Goal: Information Seeking & Learning: Learn about a topic

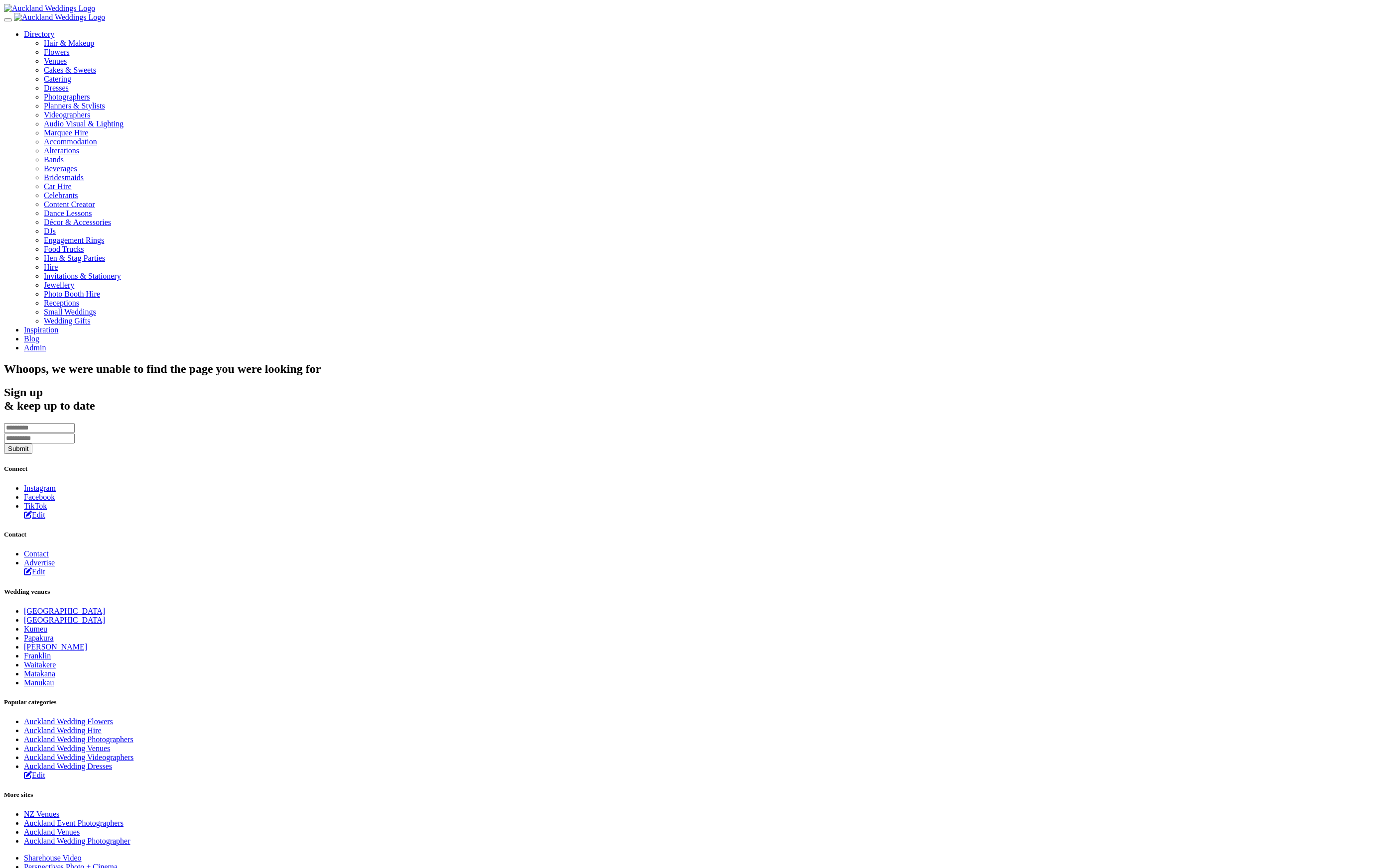
click at [1088, 30] on div "Directory Hair & Makeup Flowers Venues Cakes & Sweets" at bounding box center [694, 191] width 1380 height 322
click at [54, 30] on link "Directory" at bounding box center [39, 34] width 30 height 9
click at [1000, 101] on div "Photographers" at bounding box center [714, 98] width 1341 height 9
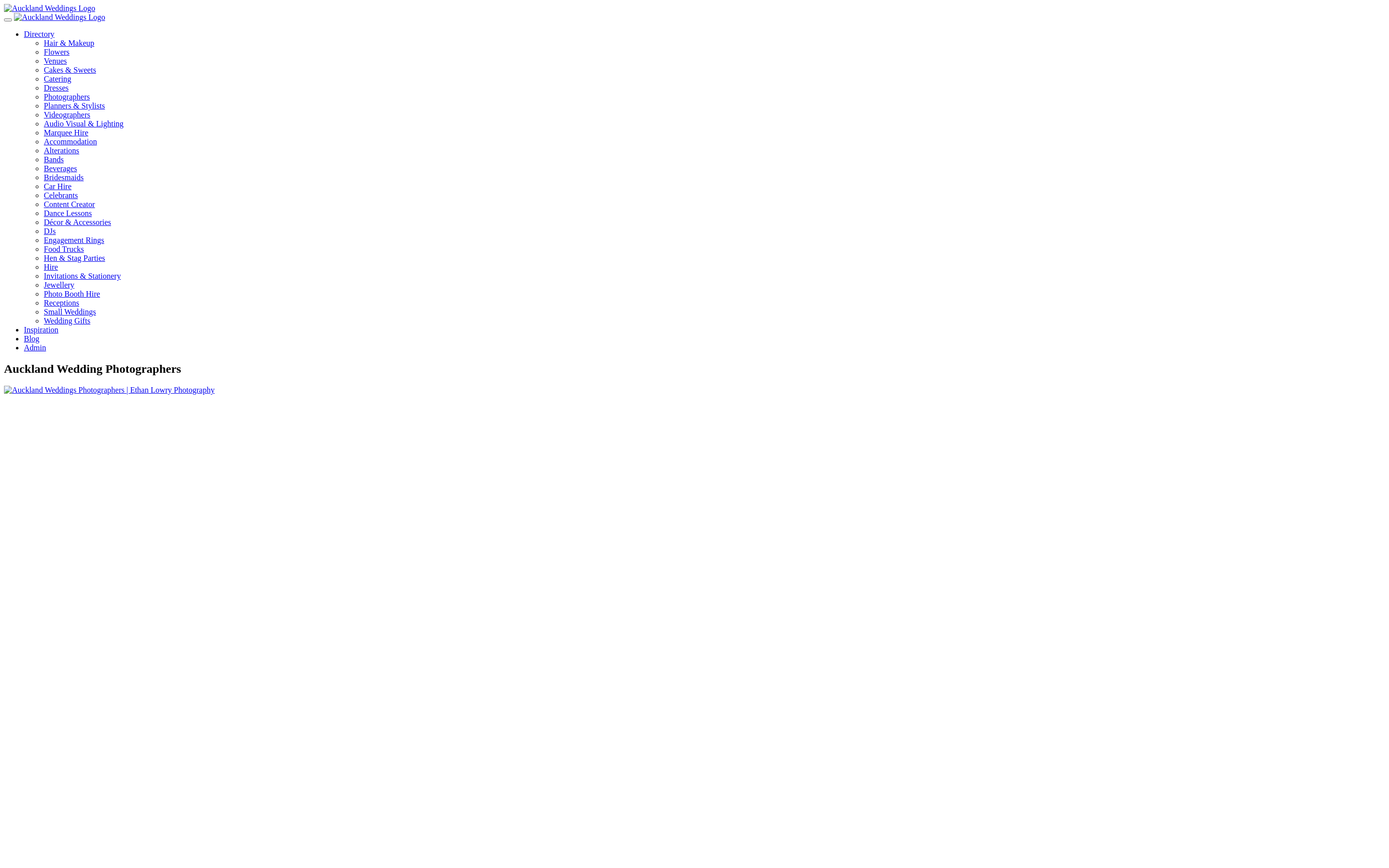
click at [215, 386] on img at bounding box center [109, 390] width 211 height 9
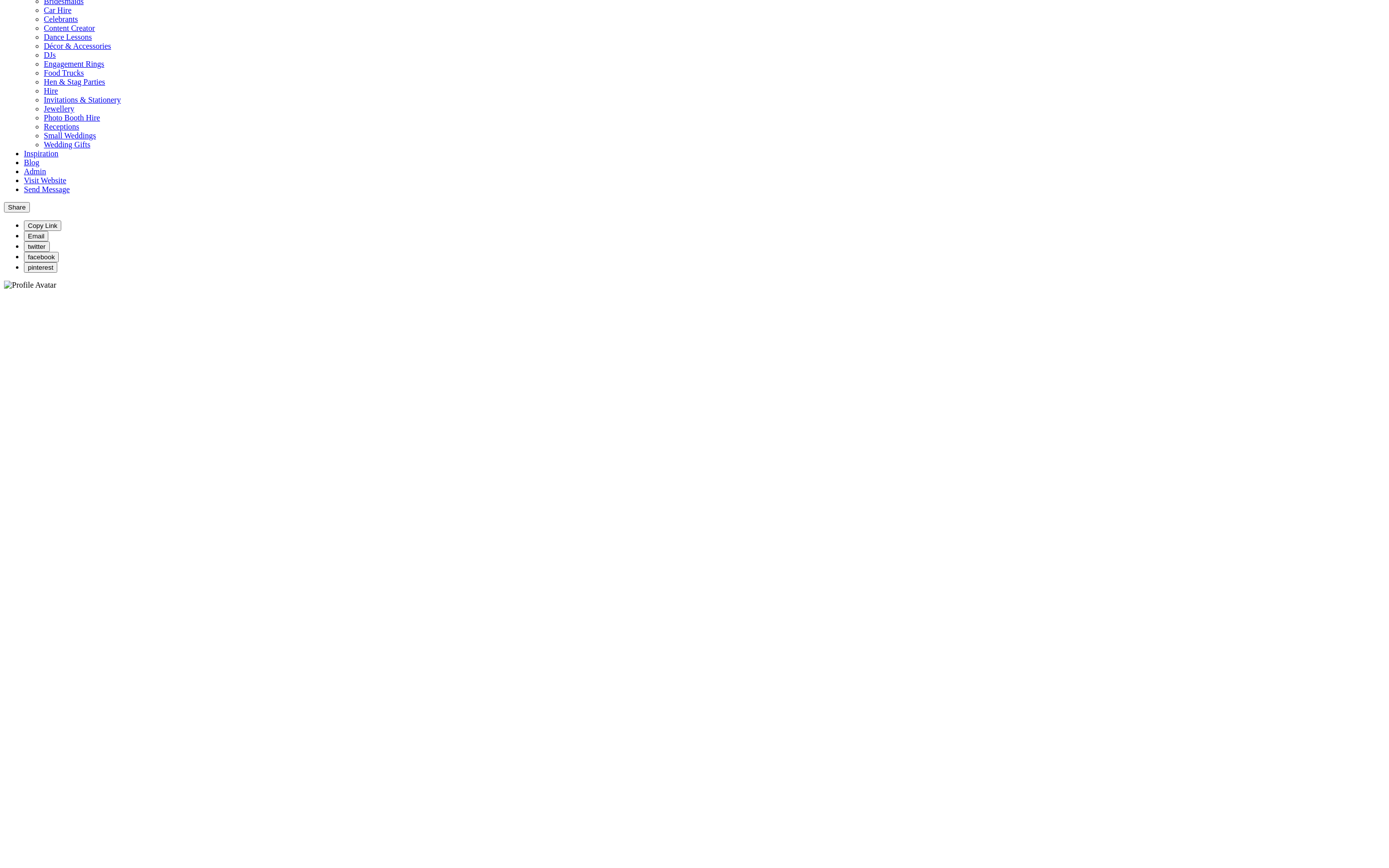
scroll to position [139, 0]
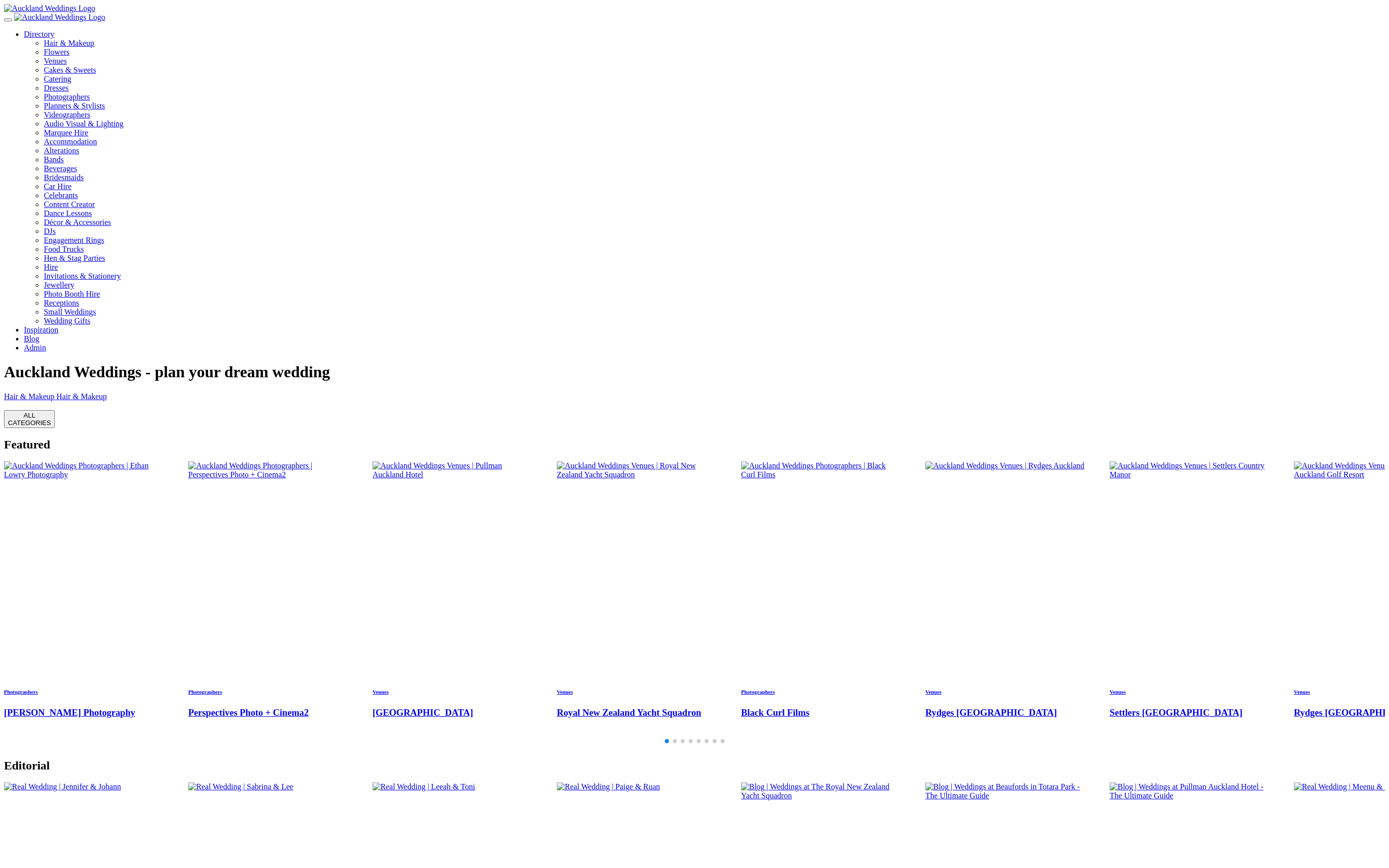
click at [40, 335] on link "Blog" at bounding box center [32, 338] width 15 height 9
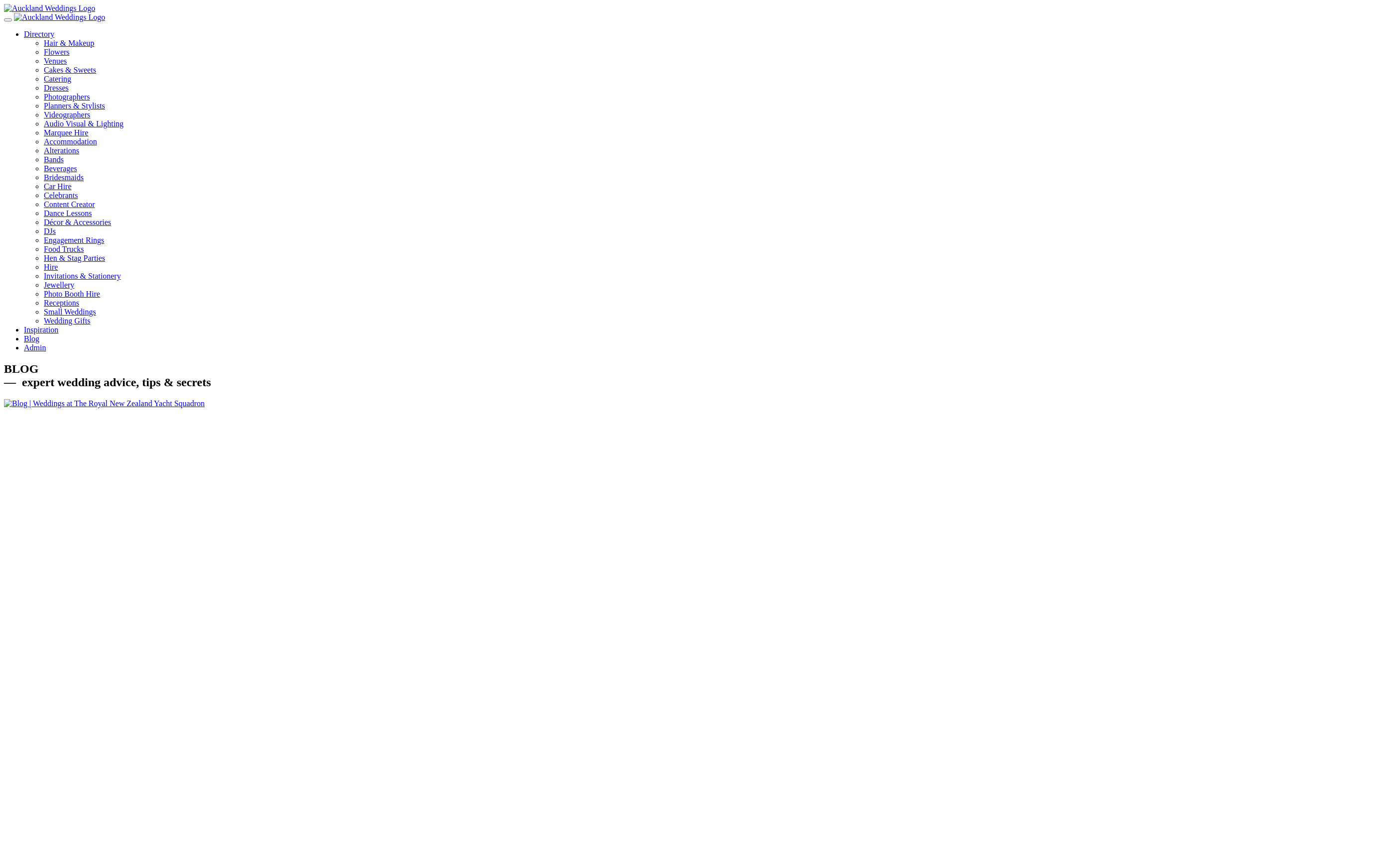
click at [205, 408] on img at bounding box center [104, 403] width 201 height 9
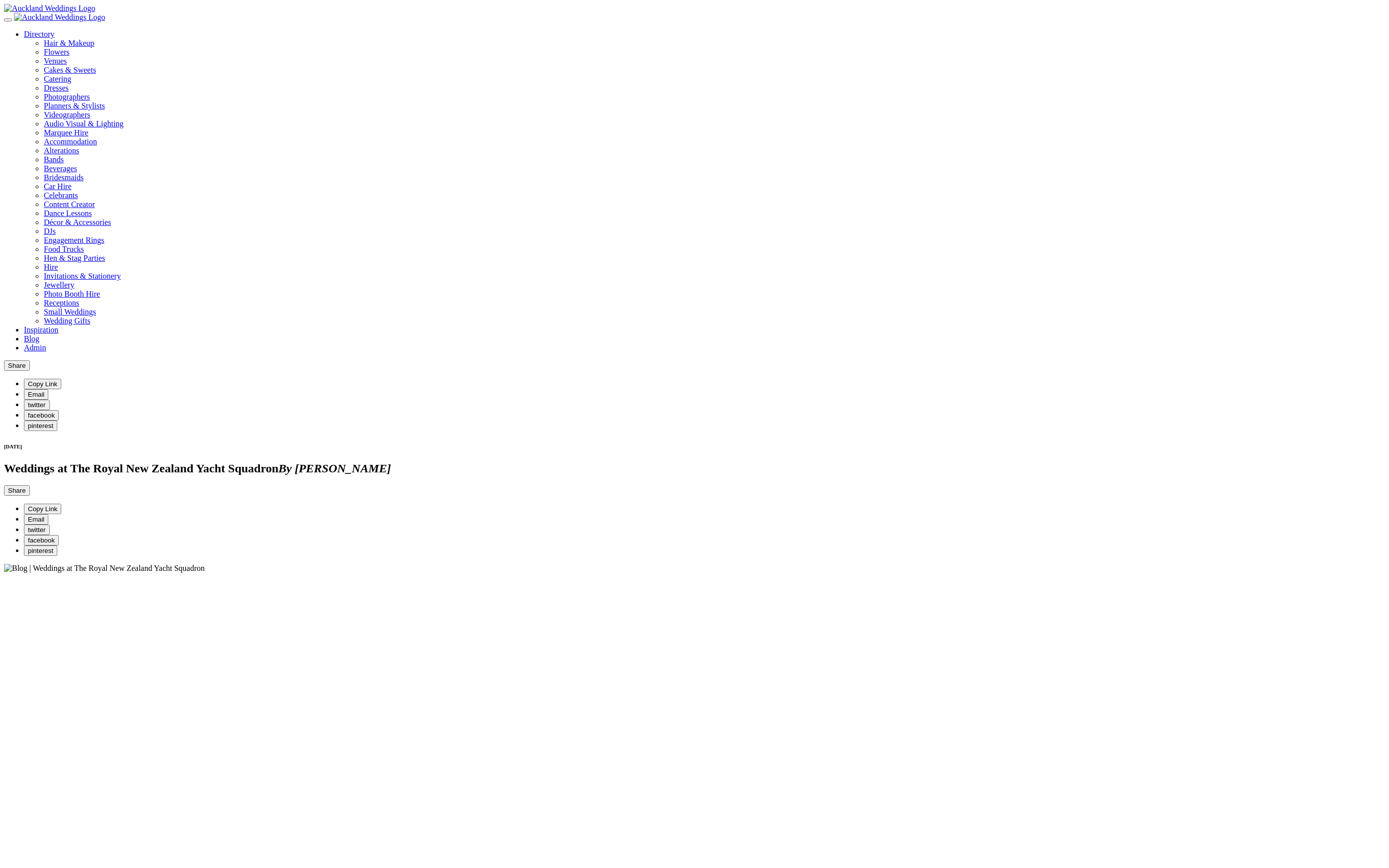
click at [58, 325] on link "Inspiration" at bounding box center [41, 329] width 34 height 9
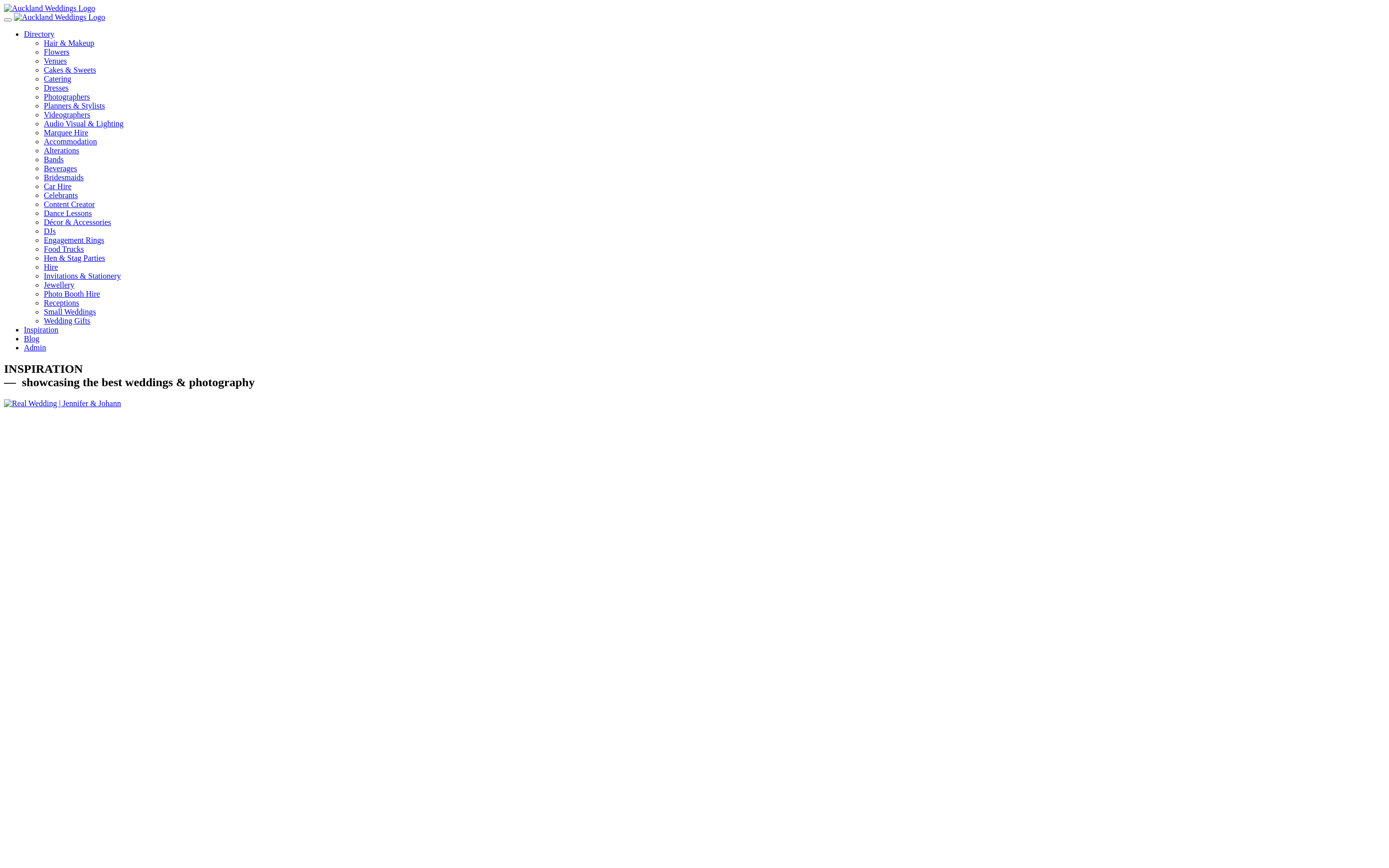
click at [54, 30] on link "Directory" at bounding box center [39, 34] width 30 height 9
click at [997, 101] on div "Photographers" at bounding box center [714, 98] width 1341 height 9
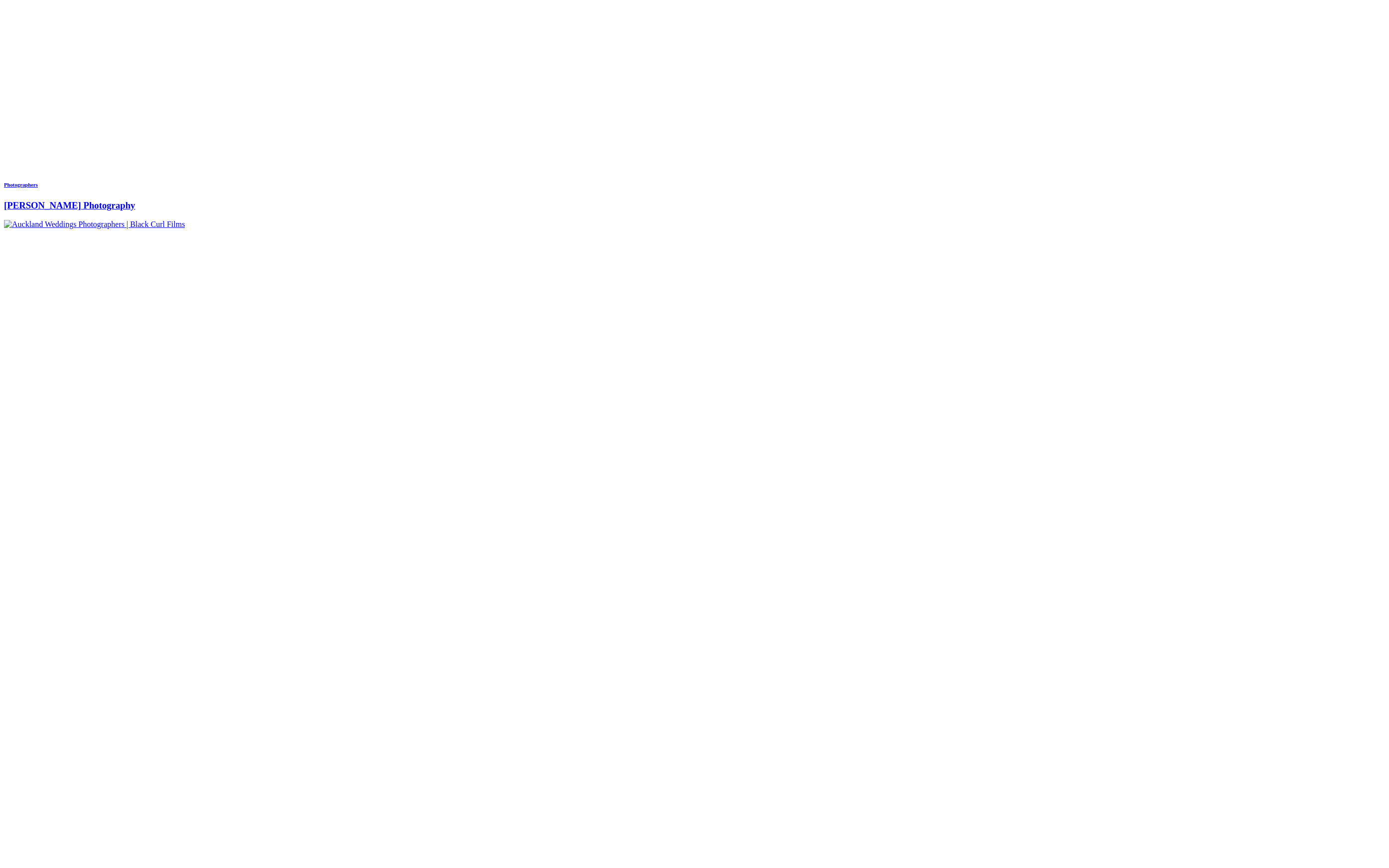
scroll to position [4520, 0]
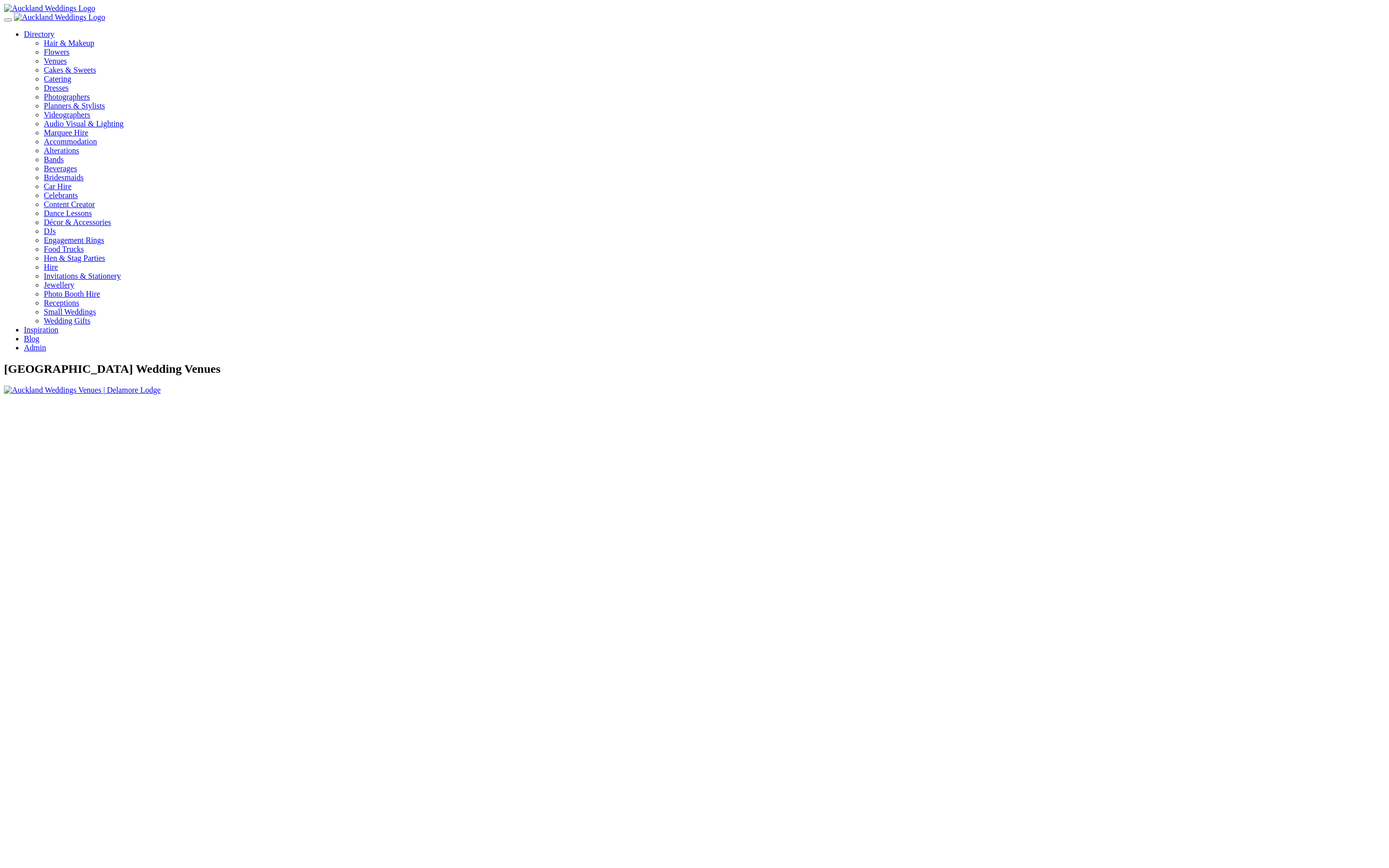
click at [46, 343] on link "Admin" at bounding box center [35, 347] width 22 height 9
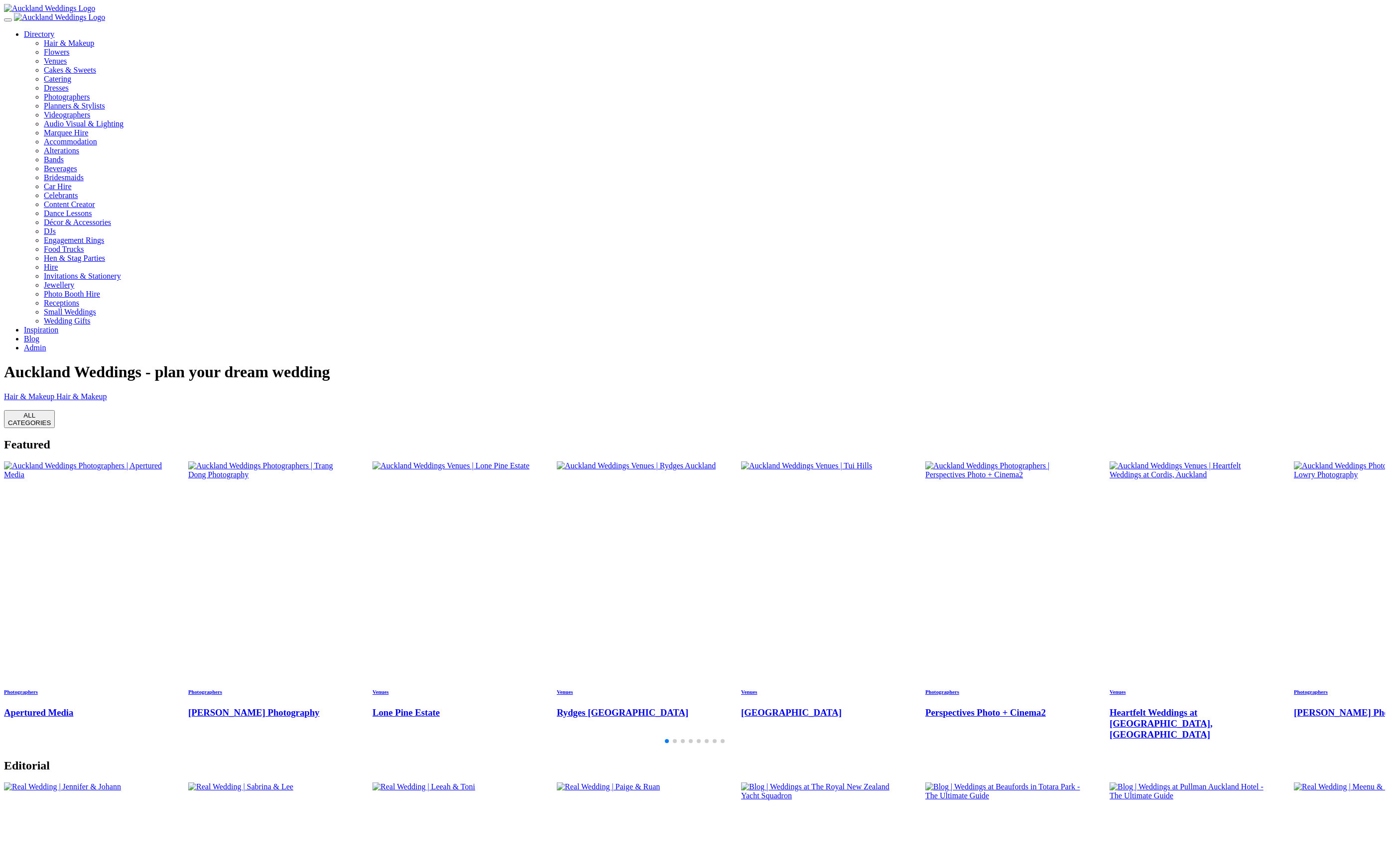
click at [55, 410] on button "ALL CATEGORIES" at bounding box center [29, 419] width 51 height 18
drag, startPoint x: 751, startPoint y: 528, endPoint x: 732, endPoint y: 519, distance: 21.0
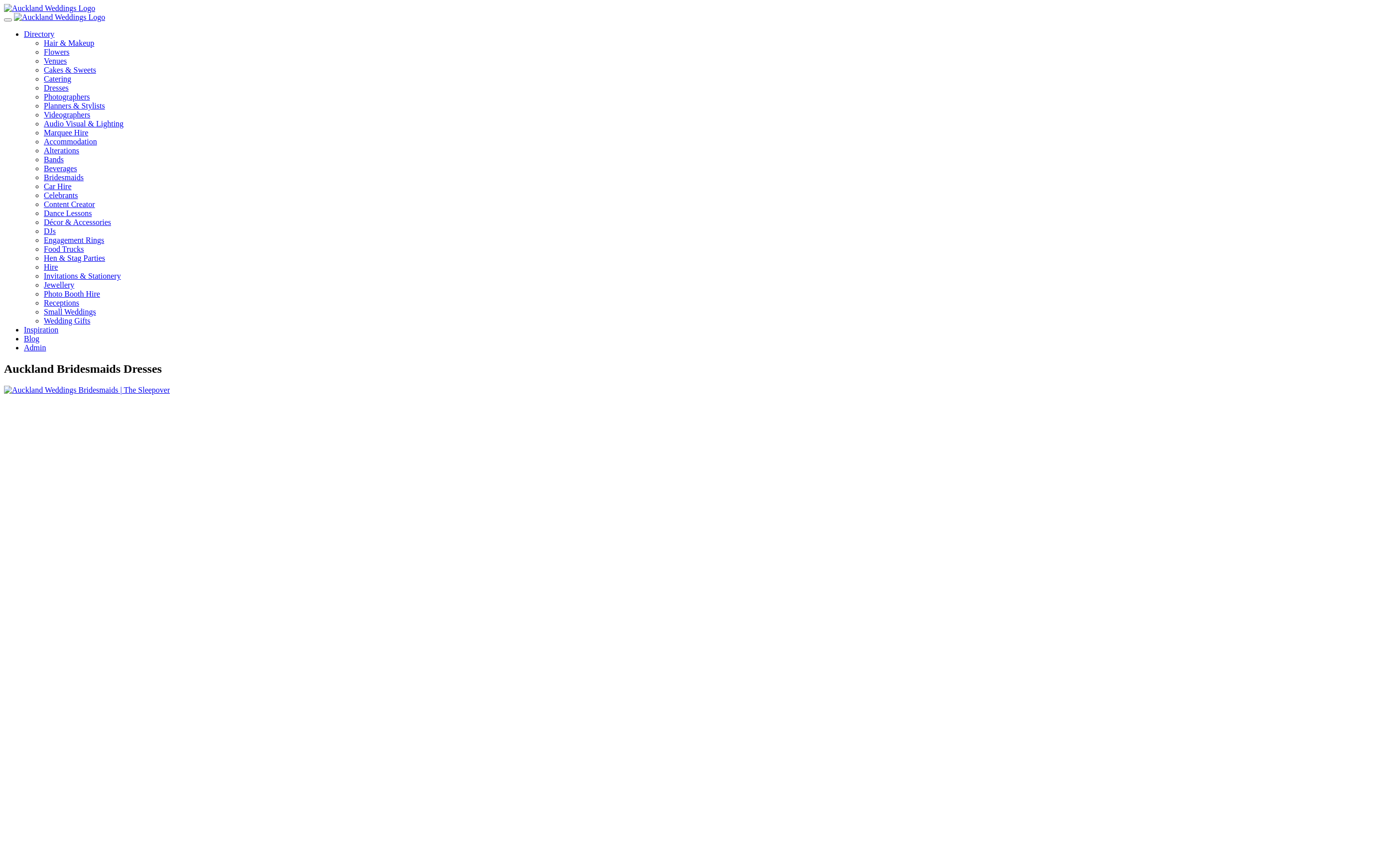
click at [46, 343] on link "Admin" at bounding box center [35, 347] width 22 height 9
